Goal: Task Accomplishment & Management: Complete application form

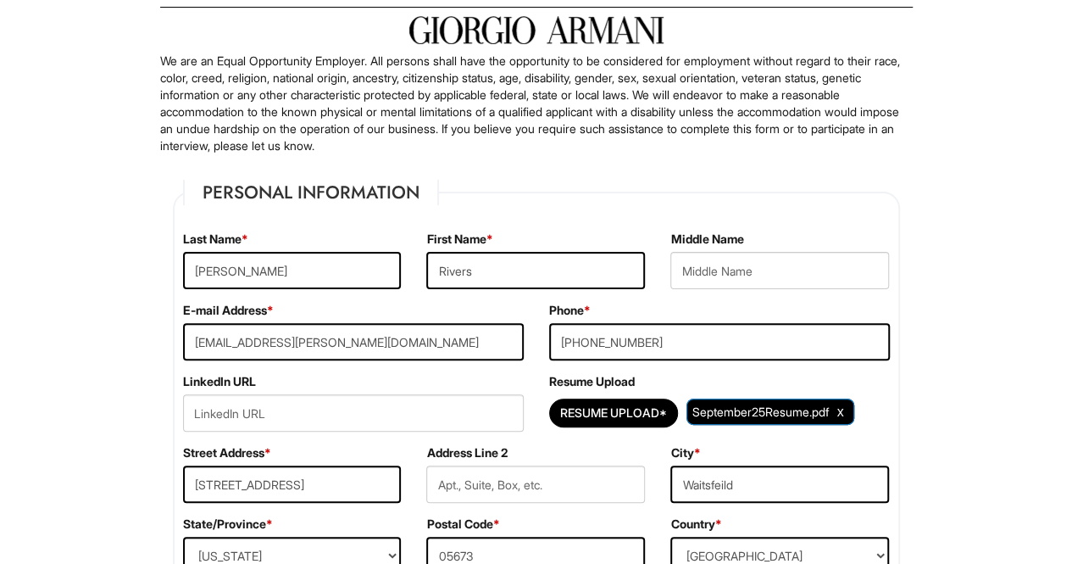
scroll to position [237, 0]
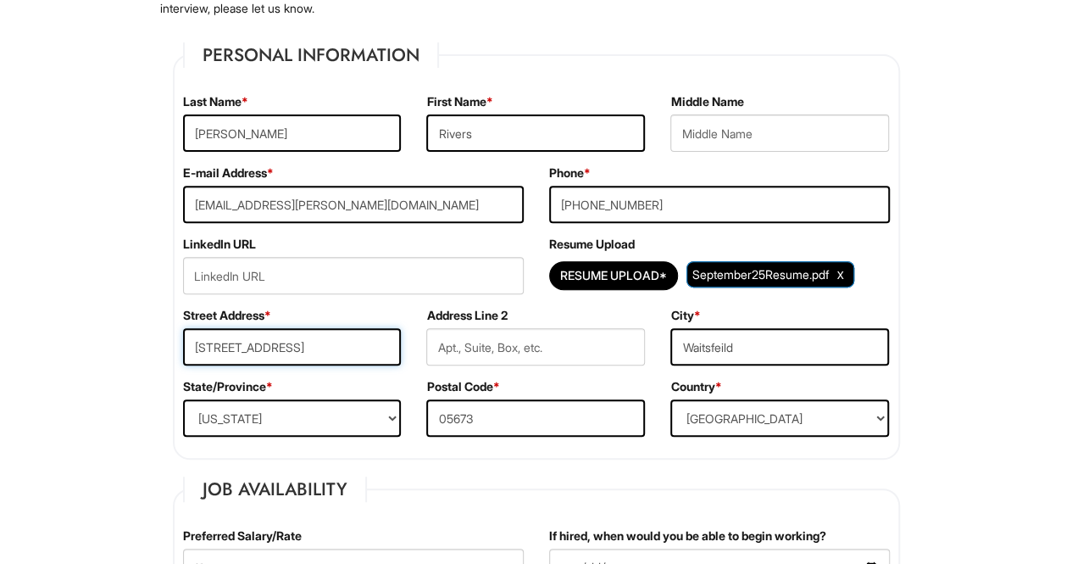
click at [310, 345] on input "[STREET_ADDRESS]" at bounding box center [292, 346] width 219 height 37
type input "1"
type input "[STREET_ADDRESS]"
select select "NY"
drag, startPoint x: 761, startPoint y: 356, endPoint x: 639, endPoint y: 359, distance: 122.1
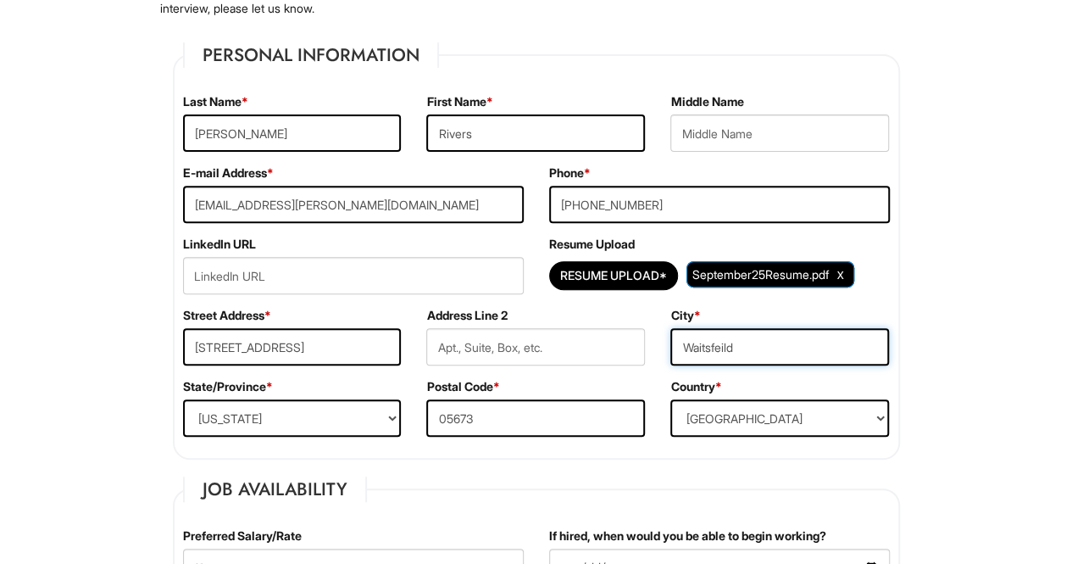
click at [639, 359] on div "Street Address * 200W 113th St Address Line 2 City * Waitsfeild" at bounding box center [536, 342] width 732 height 71
type input "New York"
click at [498, 411] on input "05673" at bounding box center [535, 417] width 219 height 37
type input "0"
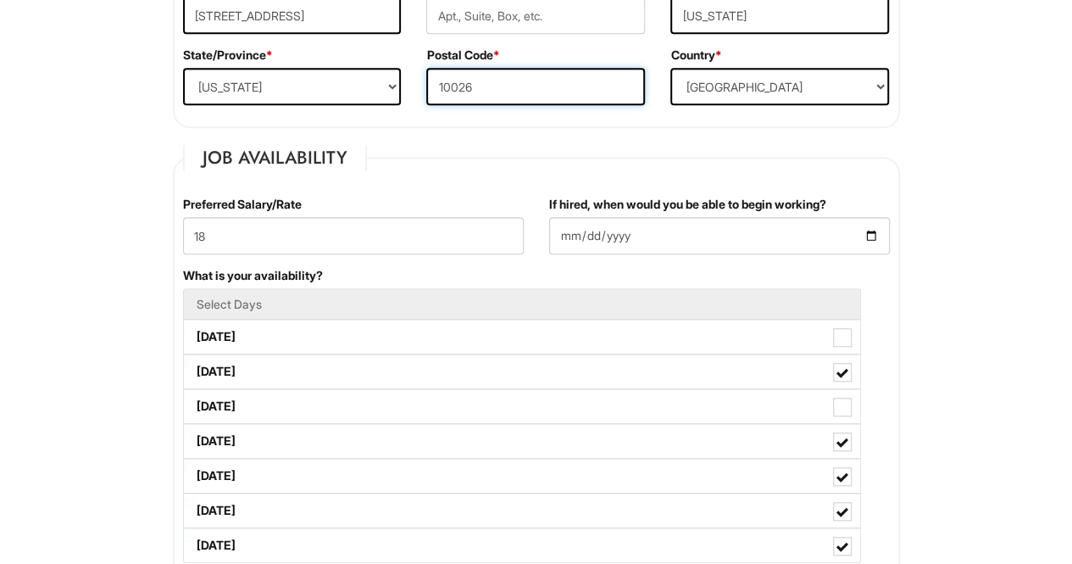
scroll to position [570, 0]
type input "10026"
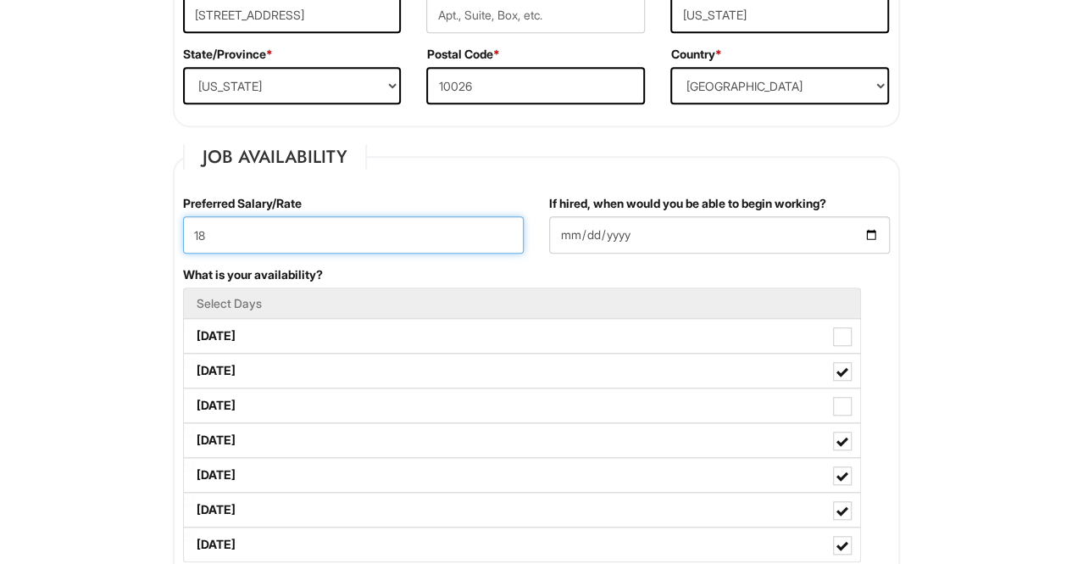
click at [378, 226] on input "18" at bounding box center [353, 234] width 341 height 37
type input "1"
type input "20"
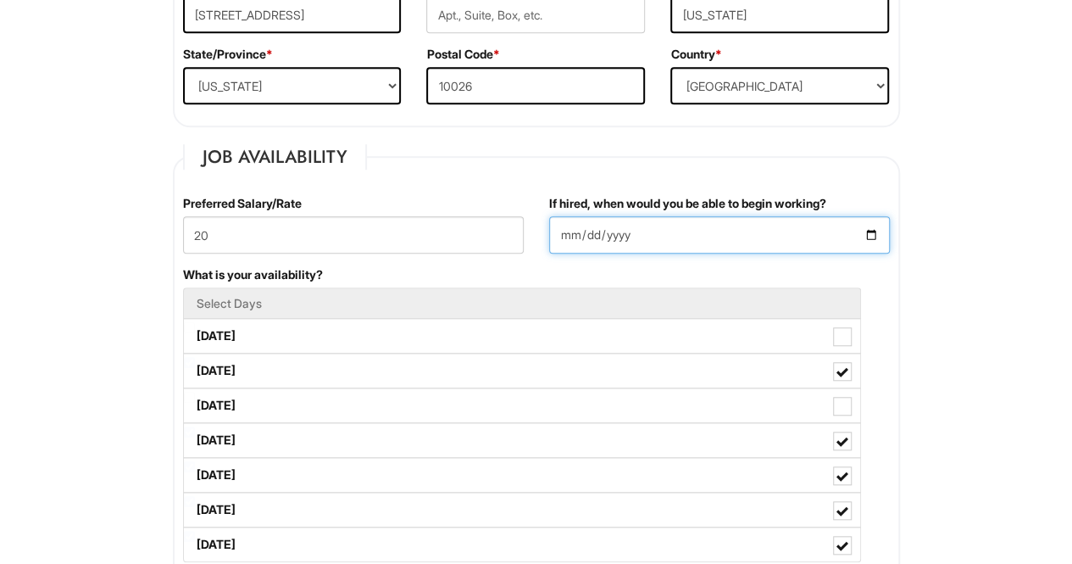
click at [874, 237] on input "2025-09-09" at bounding box center [719, 234] width 341 height 37
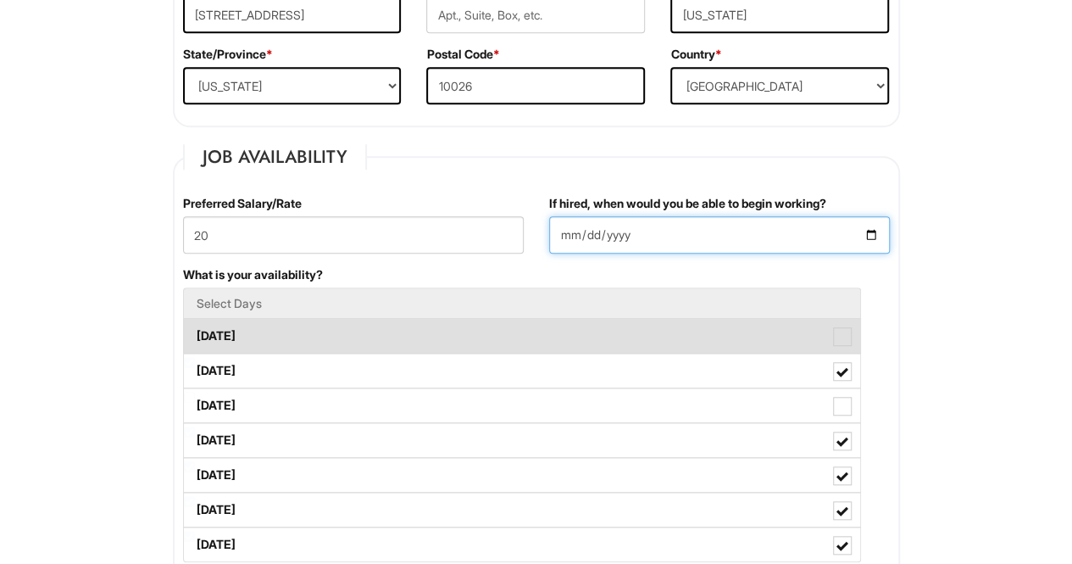
type input "2025-09-12"
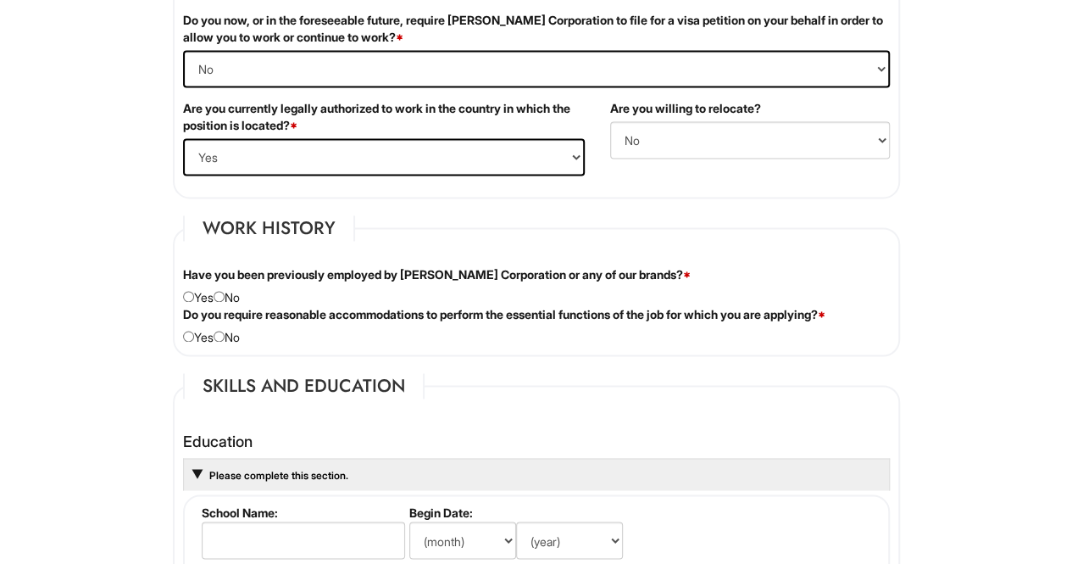
scroll to position [1256, 0]
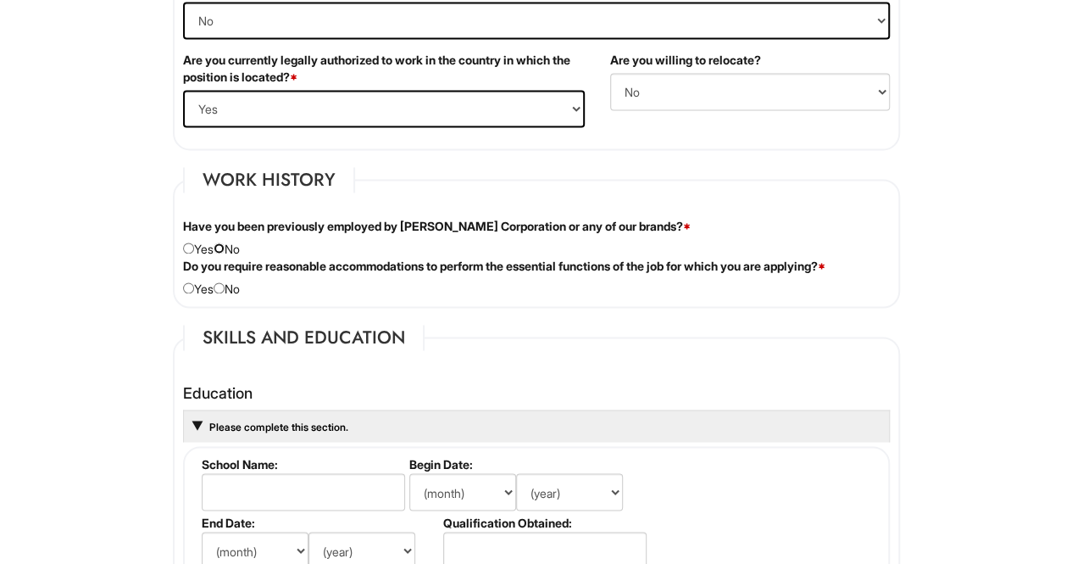
click at [225, 242] on input "radio" at bounding box center [219, 247] width 11 height 11
radio input "true"
click at [225, 283] on input "radio" at bounding box center [219, 287] width 11 height 11
radio input "true"
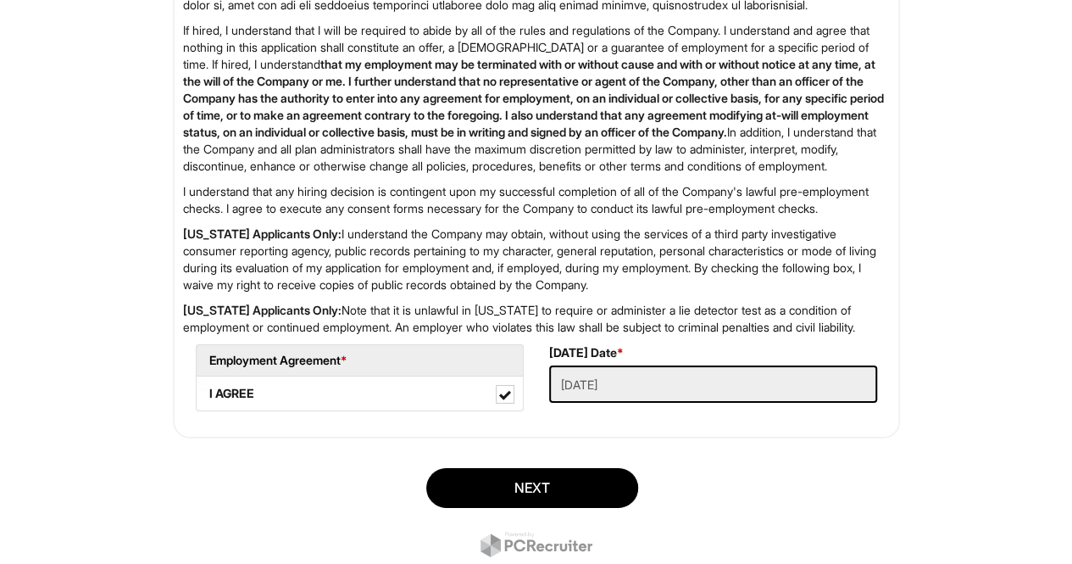
scroll to position [2808, 0]
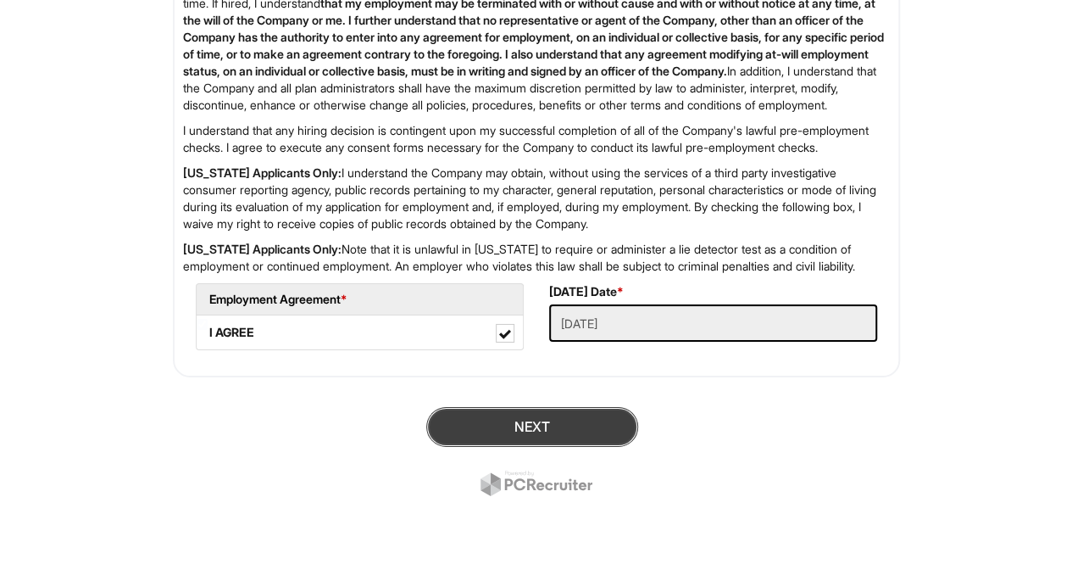
click at [498, 420] on button "Next" at bounding box center [532, 427] width 212 height 40
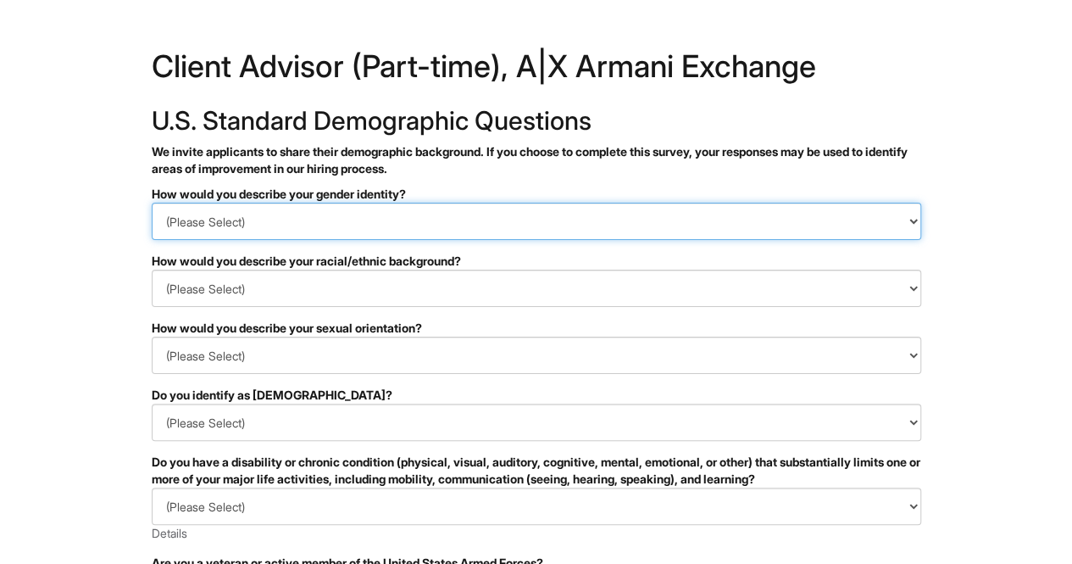
click at [365, 221] on select "(Please Select) Man Woman [DEMOGRAPHIC_DATA] I prefer to self-describe I don't …" at bounding box center [537, 221] width 770 height 37
select select "Woman"
click at [152, 203] on select "(Please Select) Man Woman [DEMOGRAPHIC_DATA] I prefer to self-describe I don't …" at bounding box center [537, 221] width 770 height 37
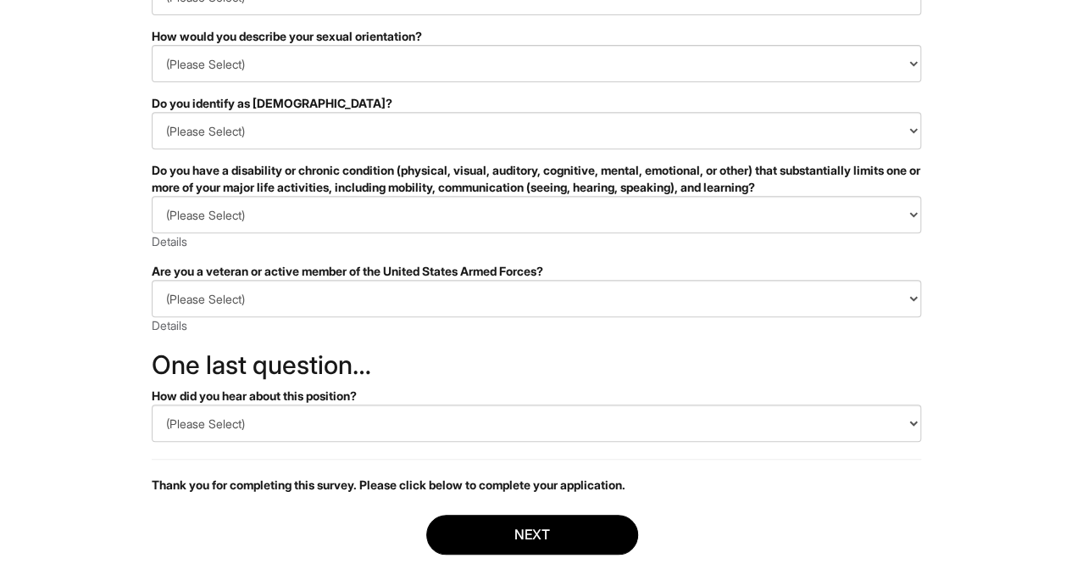
scroll to position [390, 0]
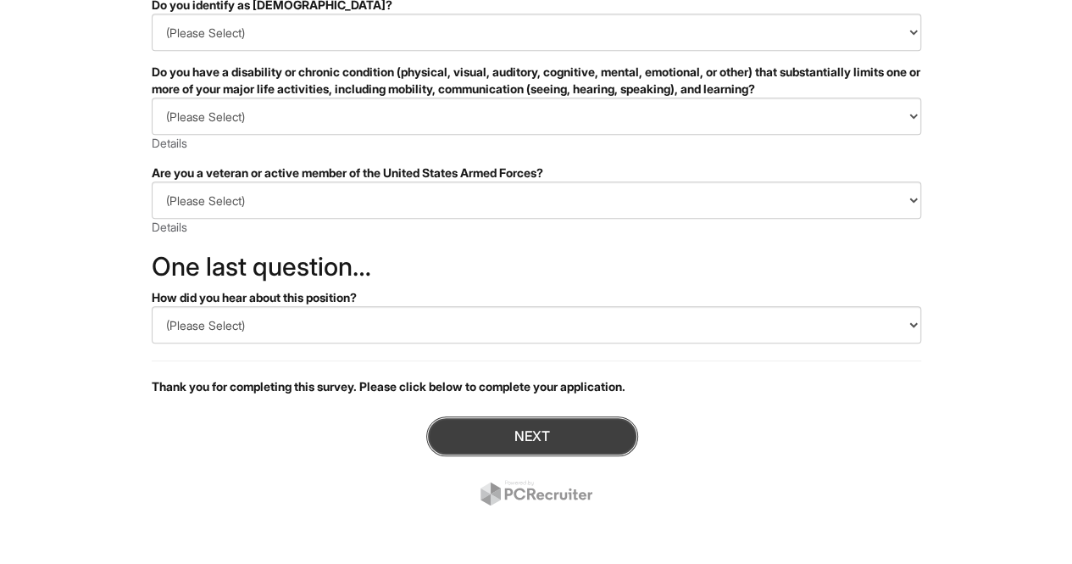
click at [497, 433] on button "Next" at bounding box center [532, 436] width 212 height 40
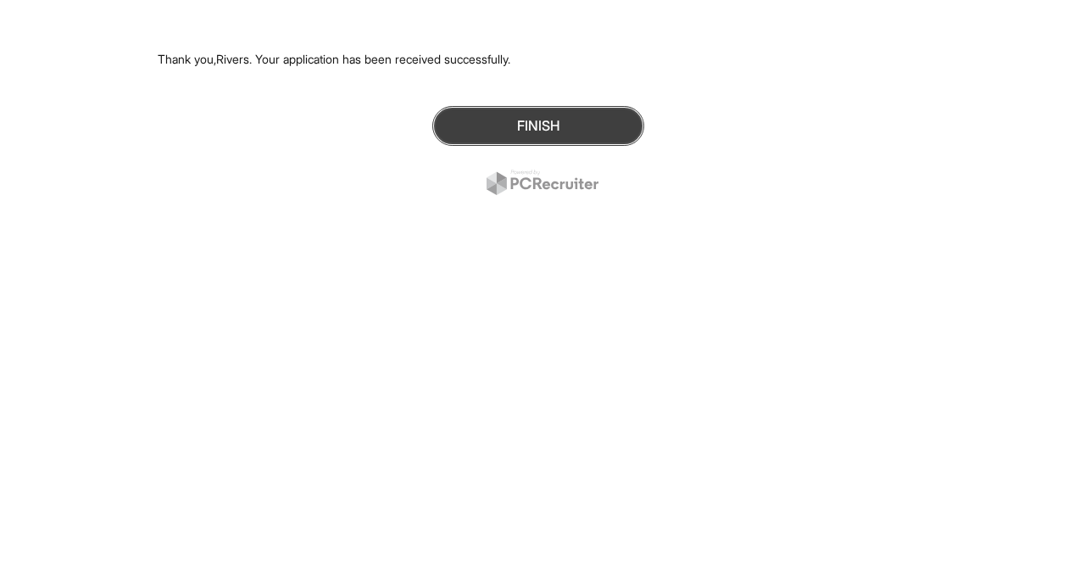
click at [508, 118] on button "Finish" at bounding box center [538, 126] width 212 height 40
